Goal: Use online tool/utility

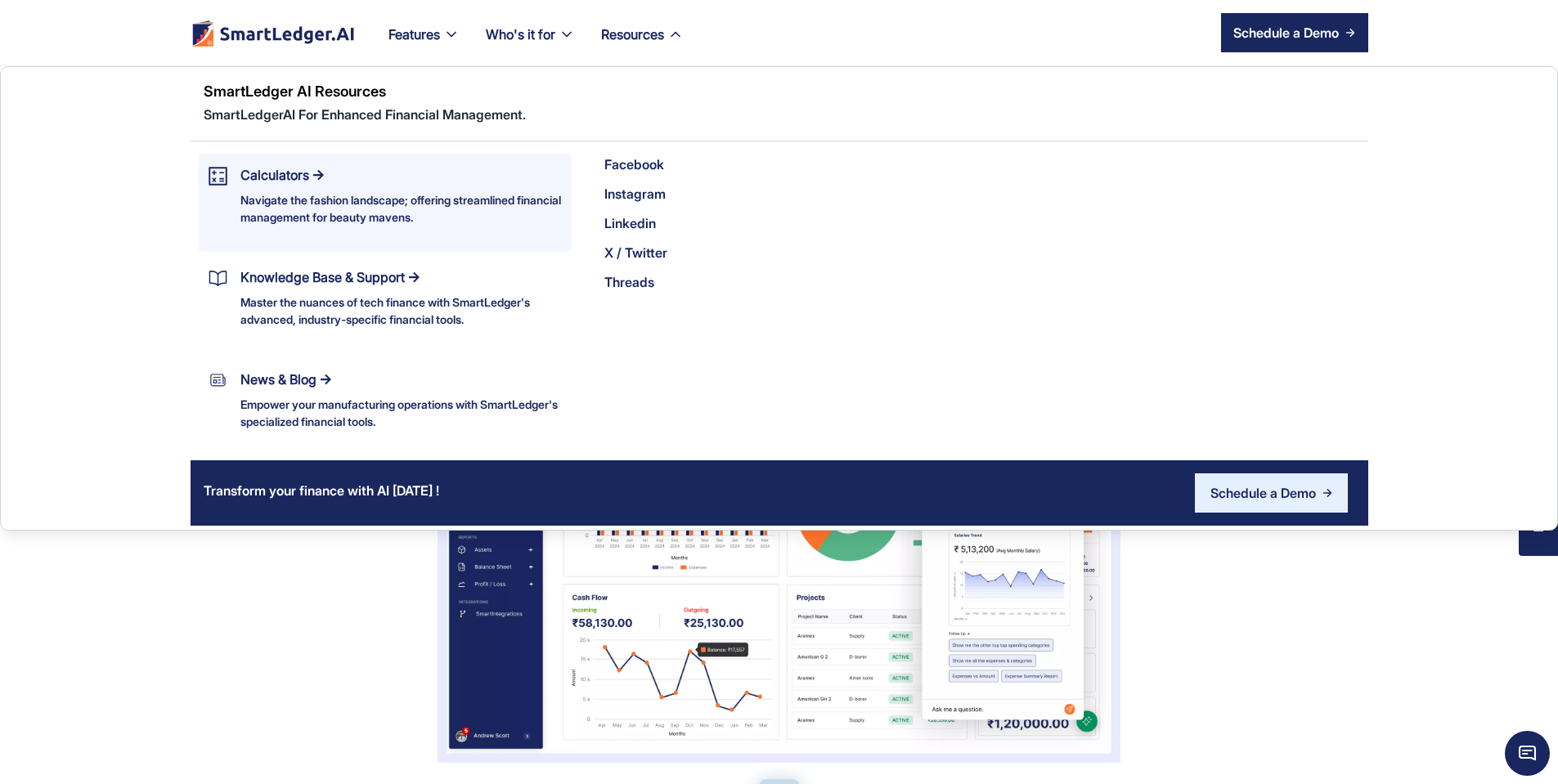
click at [240, 204] on div "Navigate the fashion landscape; offering streamlined financial management for b…" at bounding box center [401, 209] width 322 height 35
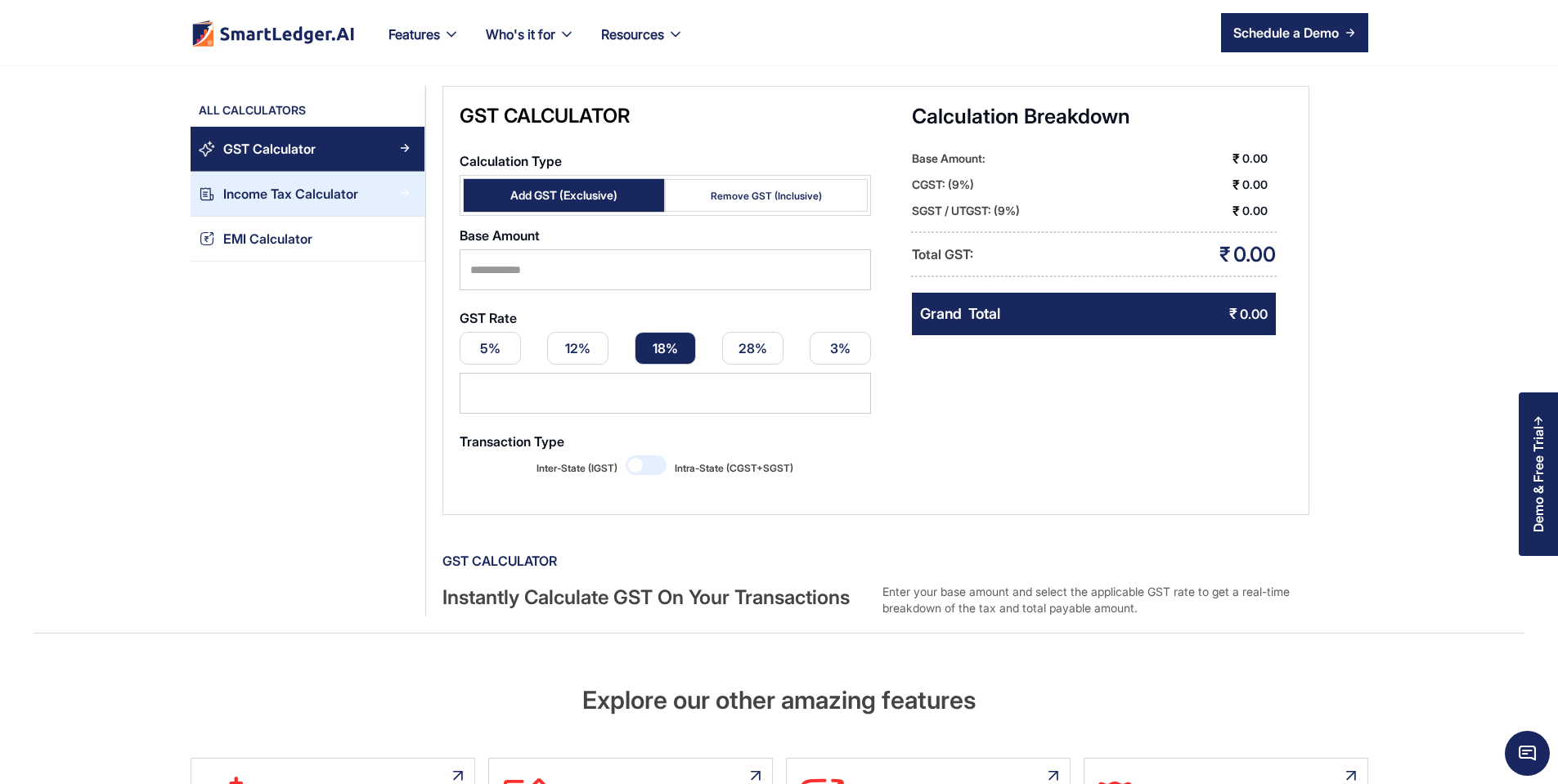
click at [224, 190] on div "Income Tax Calculator" at bounding box center [291, 195] width 135 height 22
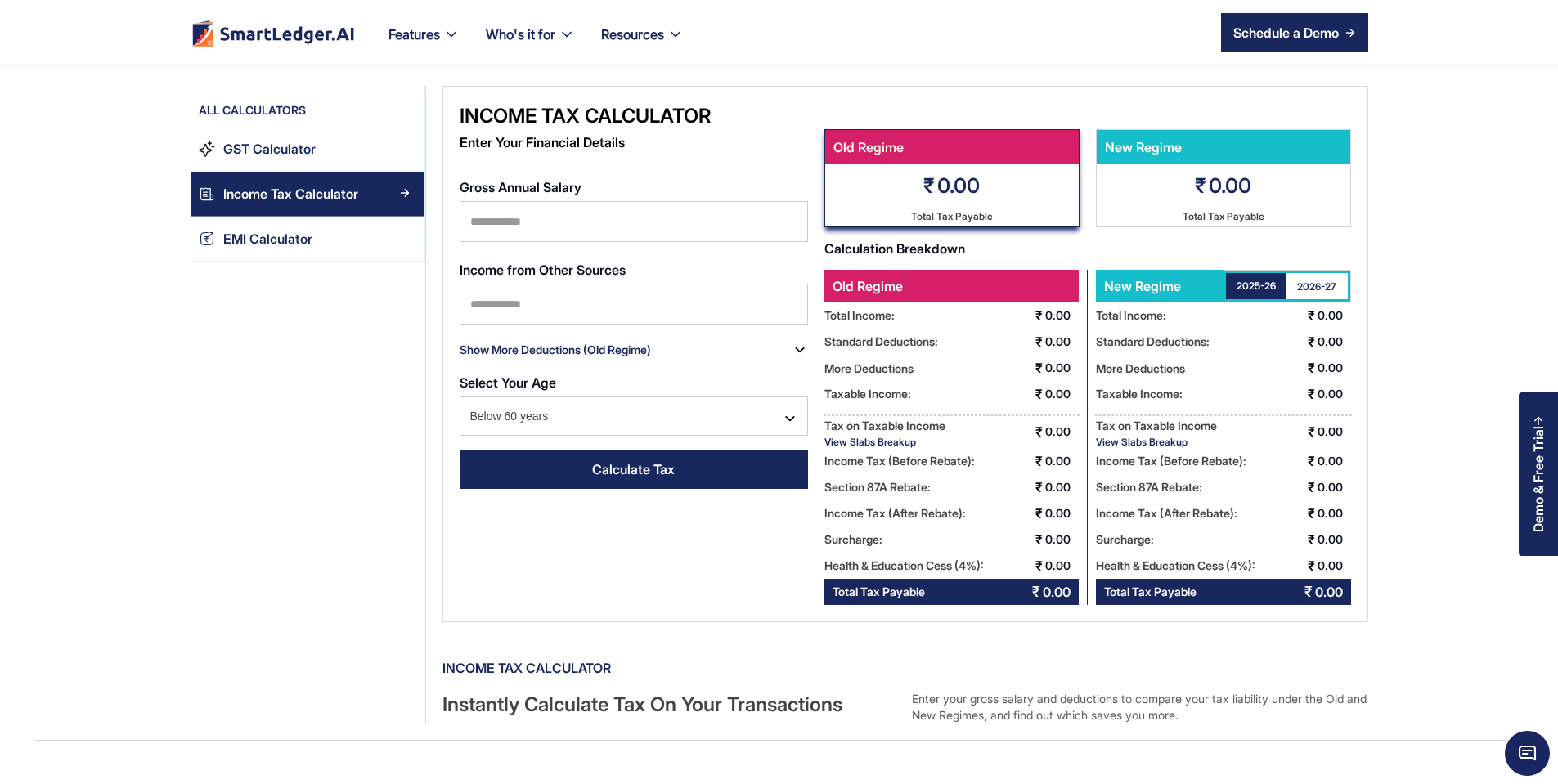
click at [882, 443] on div "View Slabs Breakup" at bounding box center [884, 442] width 121 height 12
click at [226, 35] on img "home" at bounding box center [273, 33] width 159 height 26
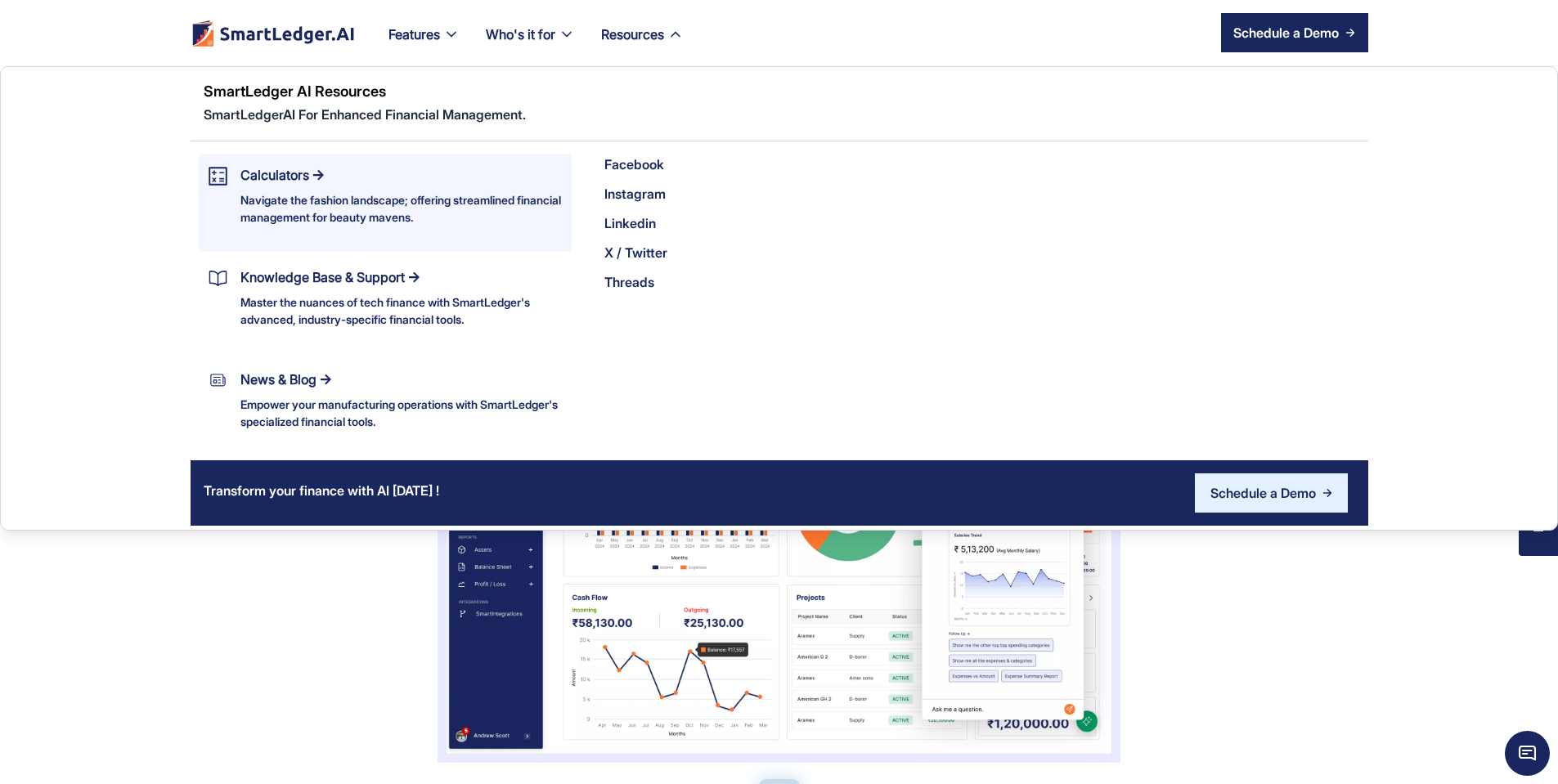
click at [240, 195] on div "Navigate the fashion landscape; offering streamlined financial management for b…" at bounding box center [401, 209] width 322 height 35
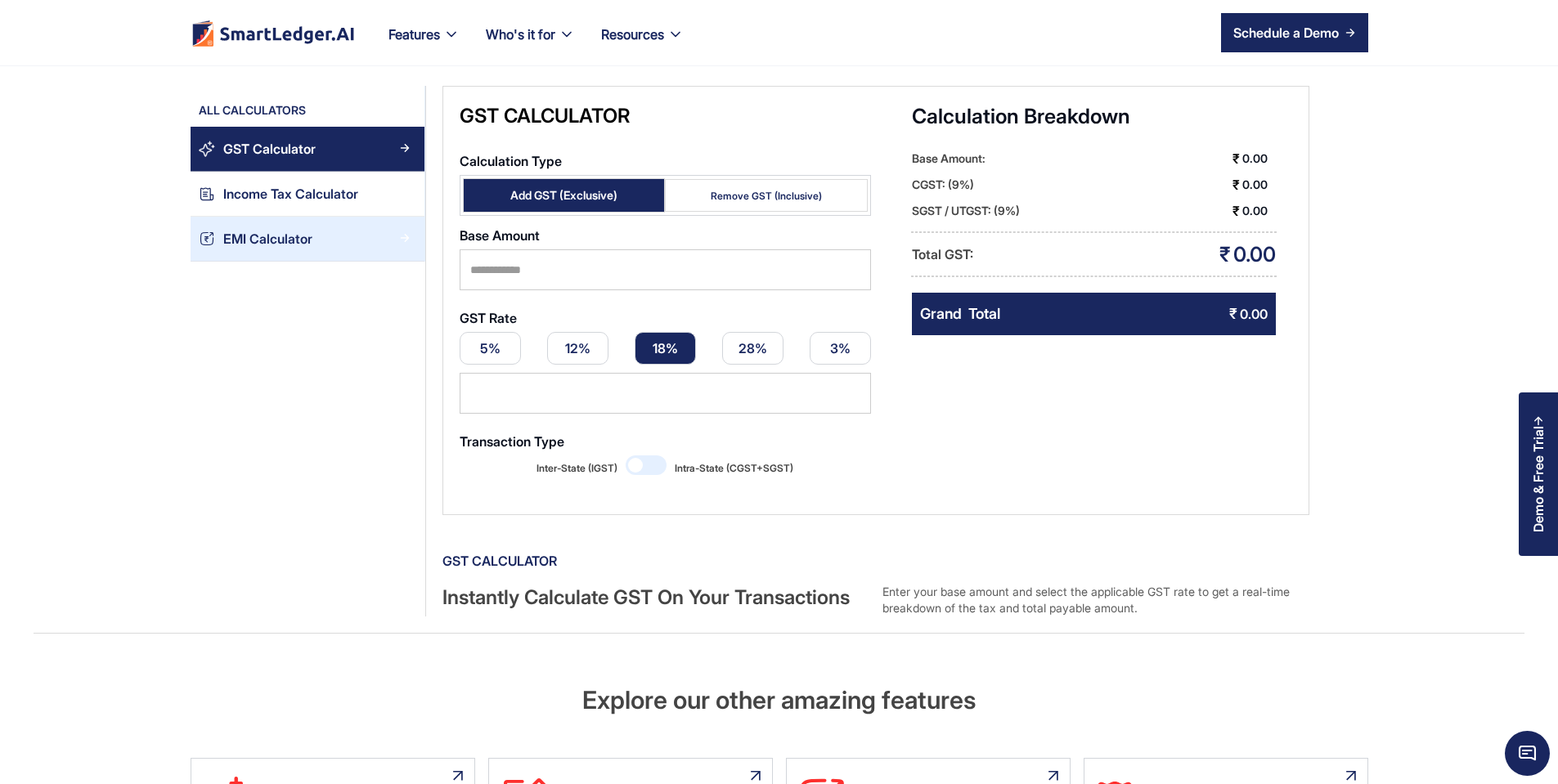
click at [256, 222] on link "EMI Calculator" at bounding box center [308, 240] width 234 height 45
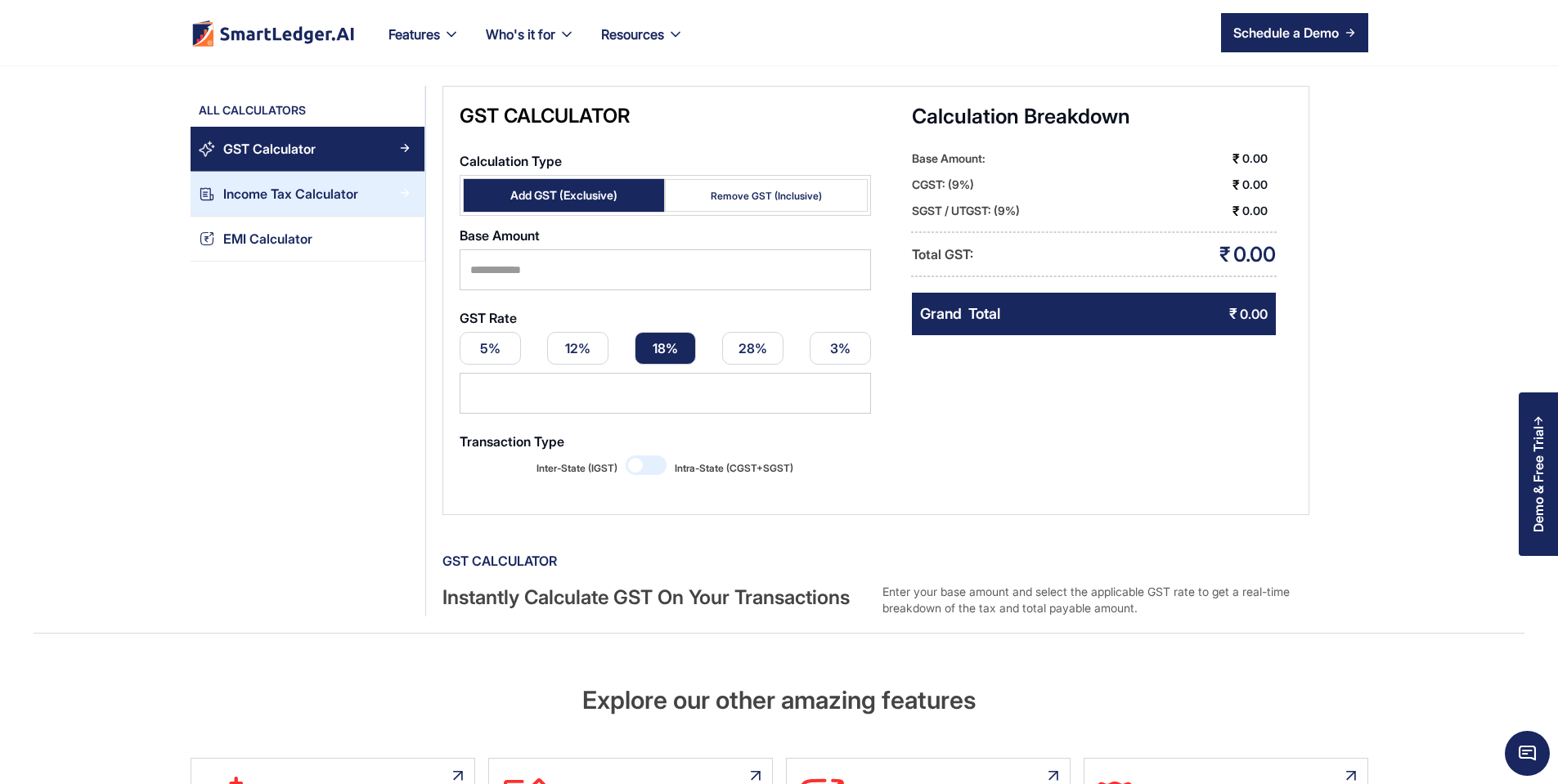
click at [260, 205] on div "Income Tax Calculator" at bounding box center [291, 195] width 135 height 22
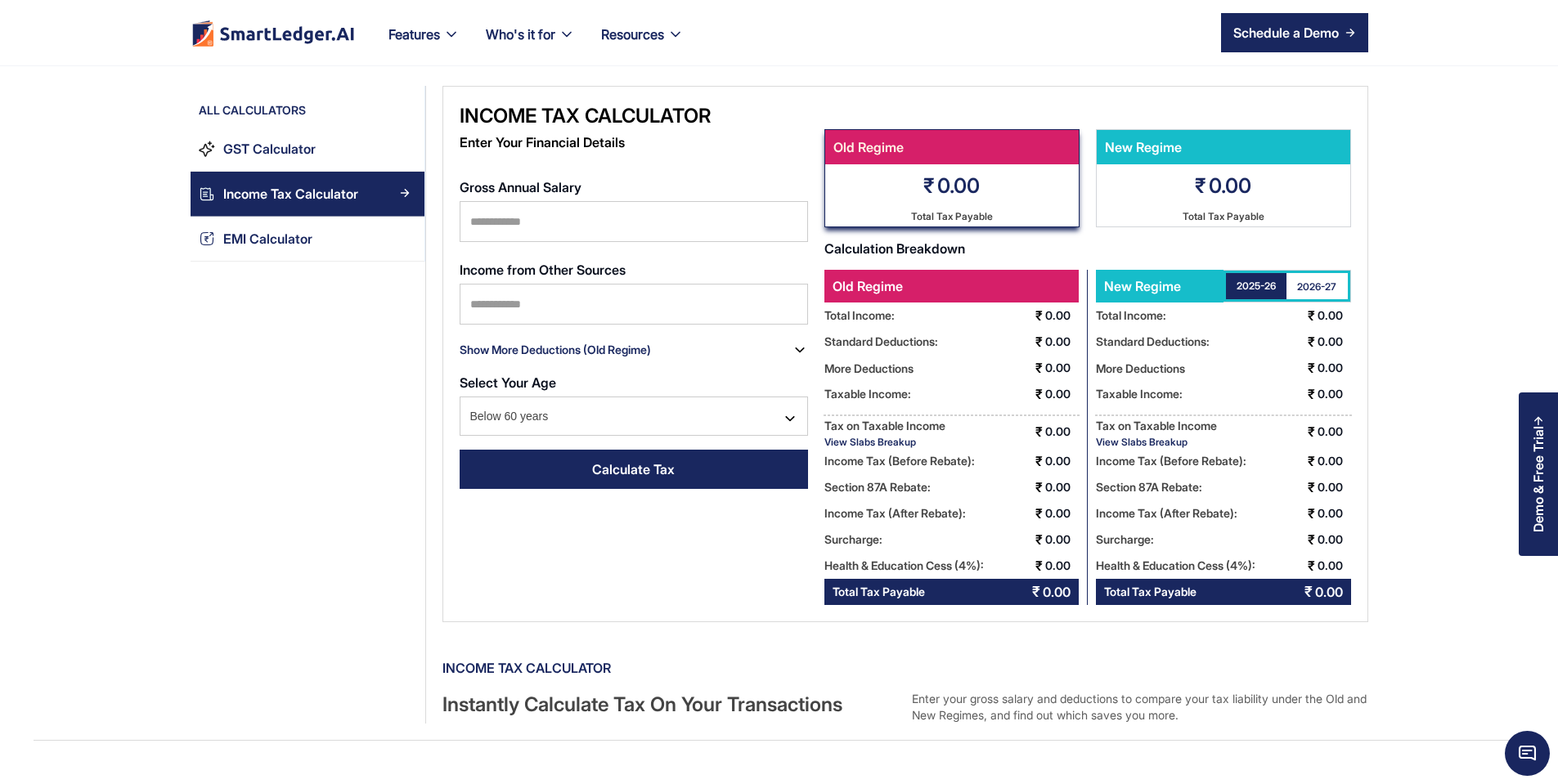
click at [897, 443] on div "View Slabs Breakup" at bounding box center [884, 442] width 121 height 12
